Goal: Navigation & Orientation: Find specific page/section

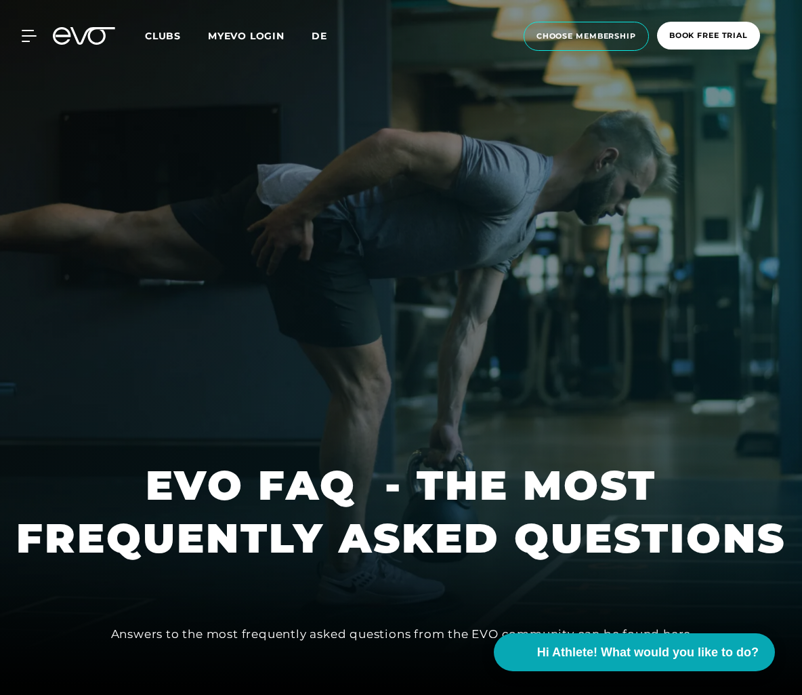
click at [314, 35] on span "de" at bounding box center [320, 36] width 16 height 12
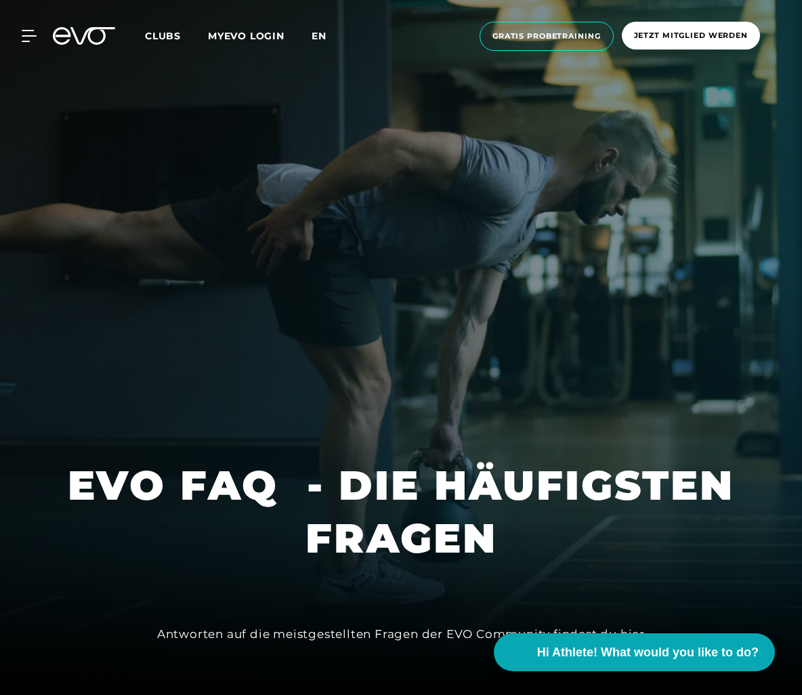
click at [321, 30] on span "en" at bounding box center [319, 36] width 15 height 12
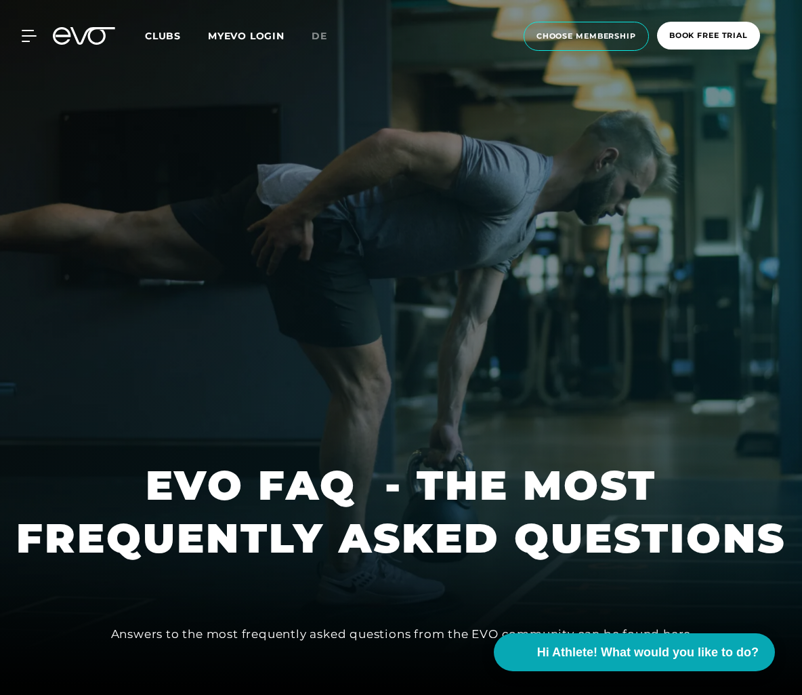
click at [158, 38] on span "Clubs" at bounding box center [163, 36] width 36 height 12
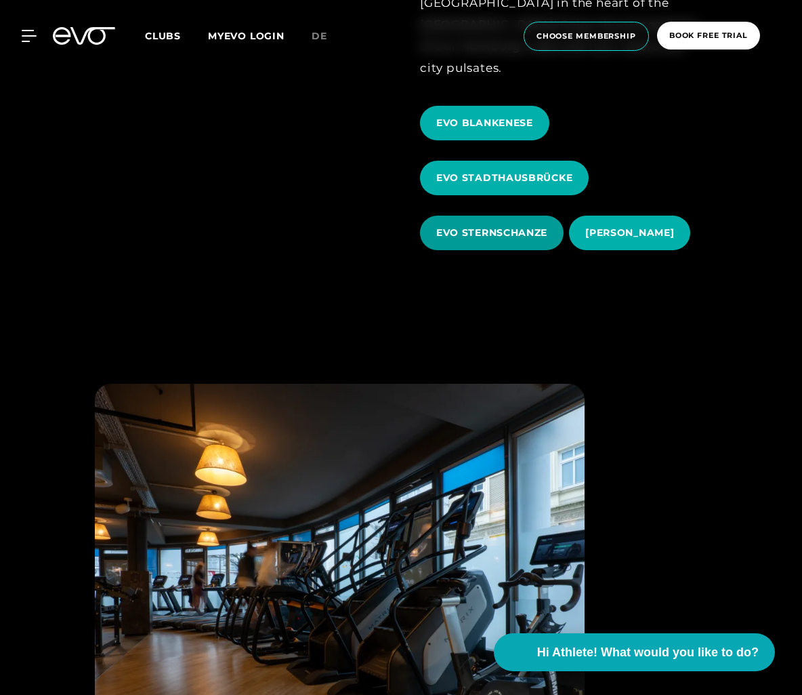
scroll to position [1147, 0]
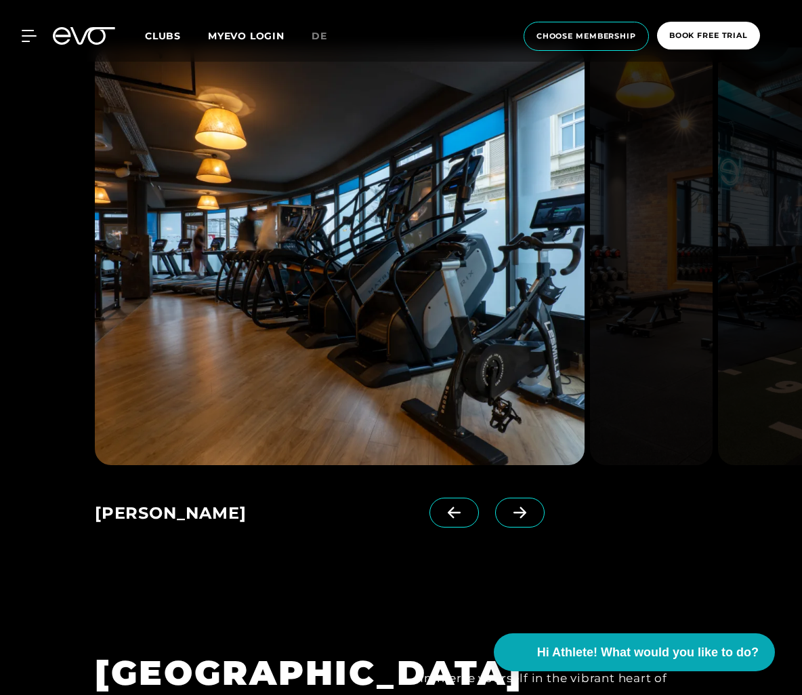
click at [508, 506] on icon at bounding box center [520, 512] width 24 height 12
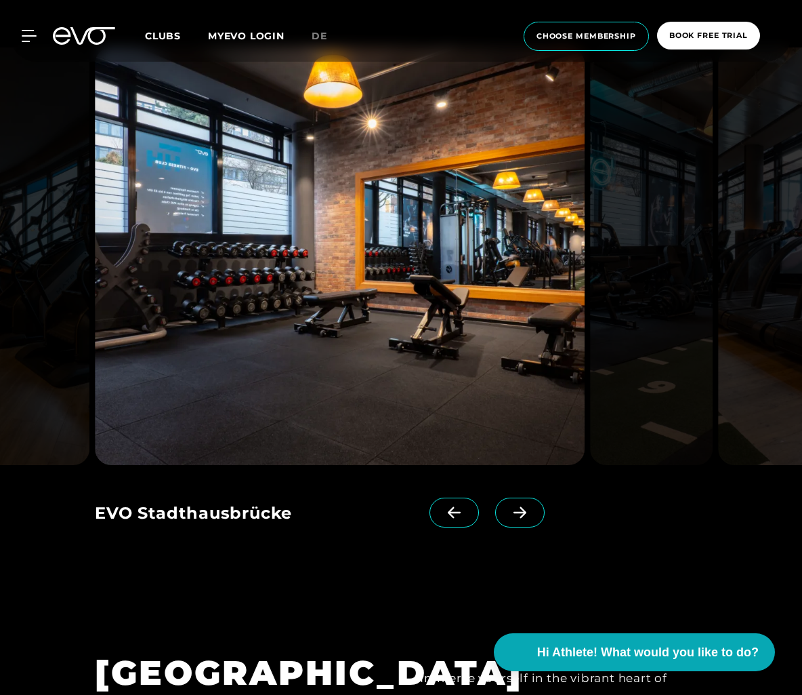
click at [508, 506] on icon at bounding box center [520, 512] width 24 height 12
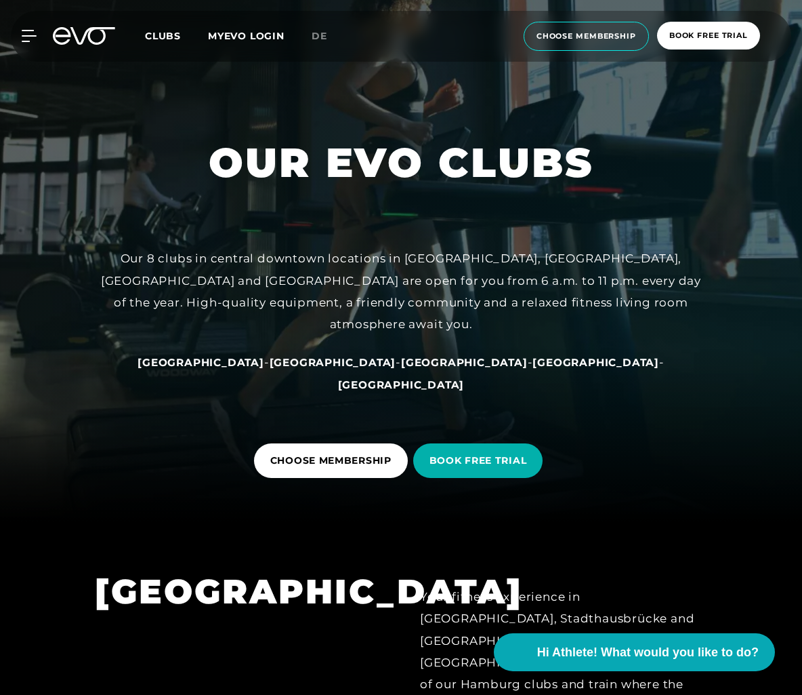
scroll to position [0, 0]
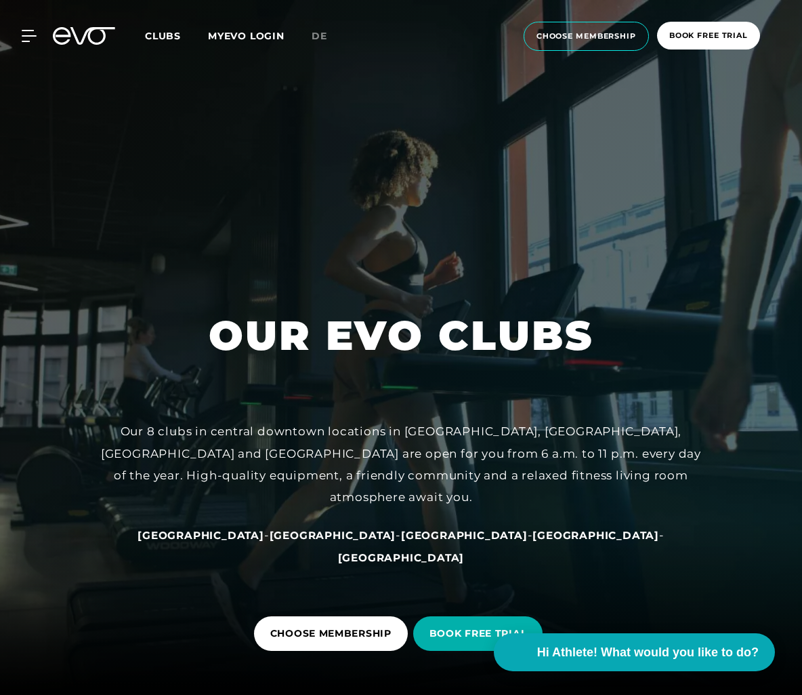
click at [164, 41] on span "Clubs" at bounding box center [163, 36] width 36 height 12
click at [37, 29] on div "MyEVO Login About Memberships free trial DAYPASS EVO Studios [GEOGRAPHIC_DATA] …" at bounding box center [401, 36] width 797 height 51
click at [31, 35] on icon at bounding box center [31, 35] width 19 height 11
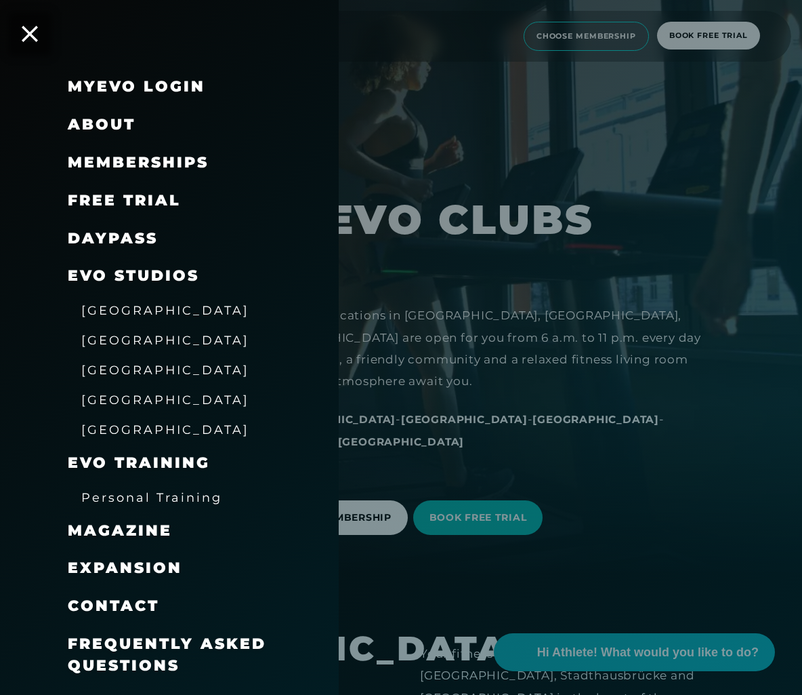
scroll to position [117, 0]
click at [116, 339] on span "[GEOGRAPHIC_DATA]" at bounding box center [165, 340] width 168 height 14
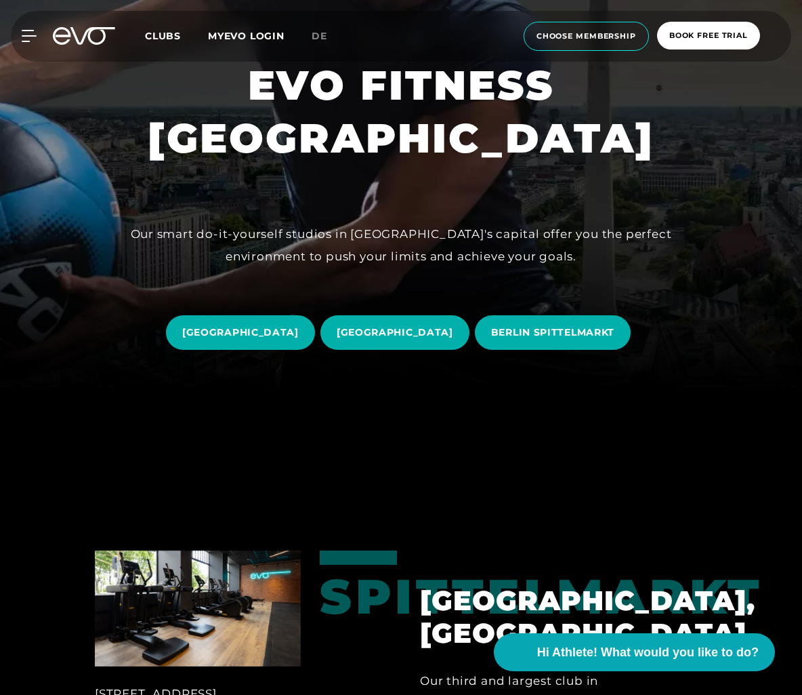
scroll to position [496, 0]
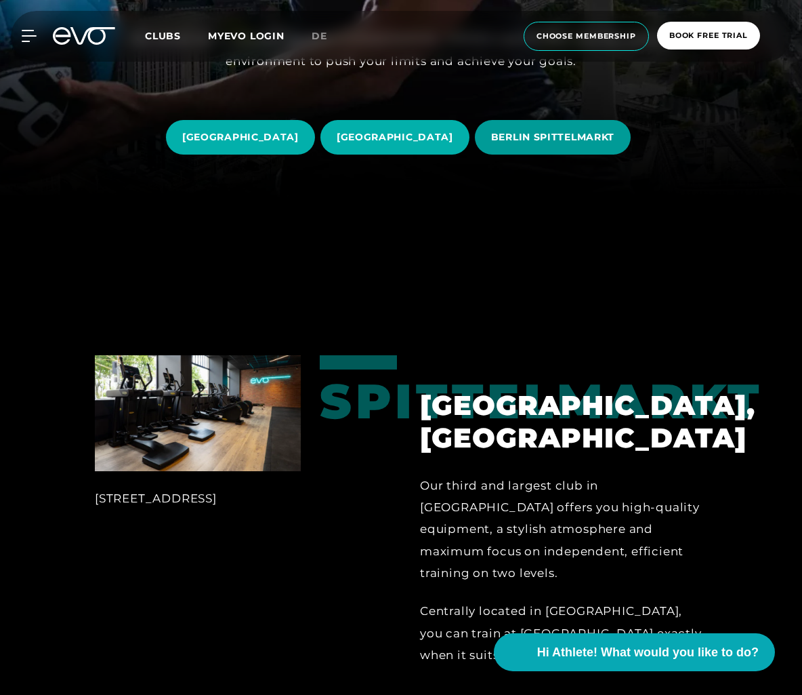
click at [560, 143] on span "BERLIN SPITTELMARKT" at bounding box center [552, 137] width 123 height 14
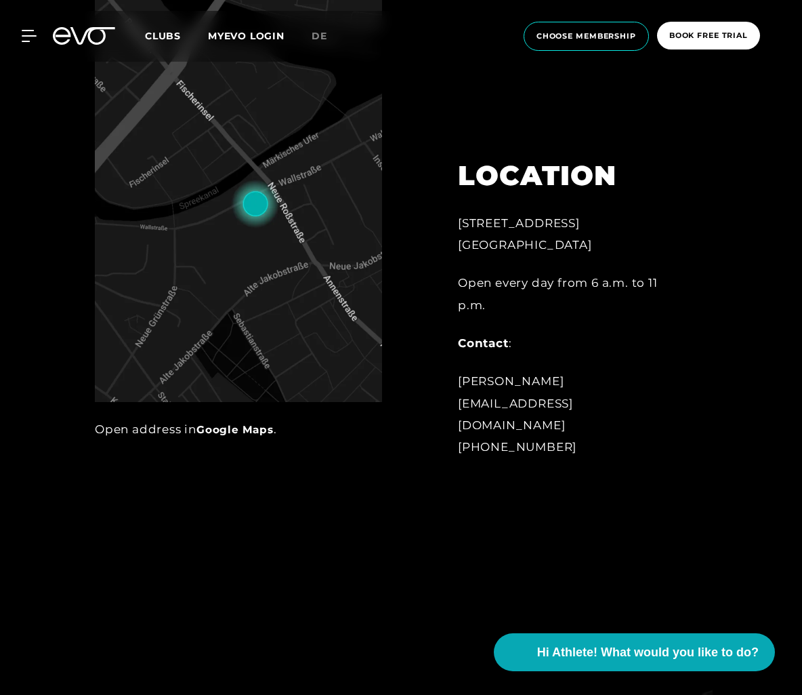
scroll to position [821, 0]
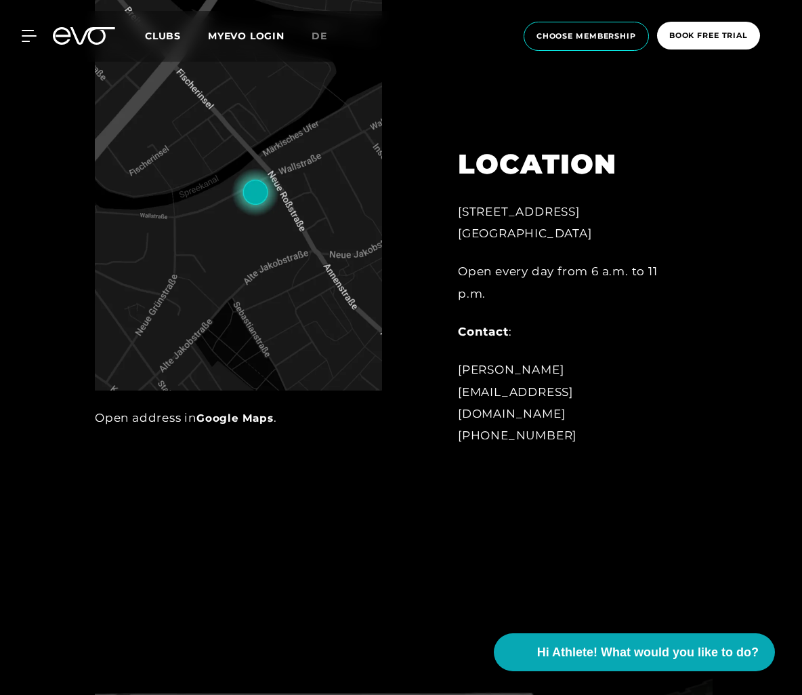
click at [338, 340] on img at bounding box center [238, 185] width 287 height 411
click at [247, 415] on link "Google Maps" at bounding box center [235, 417] width 77 height 13
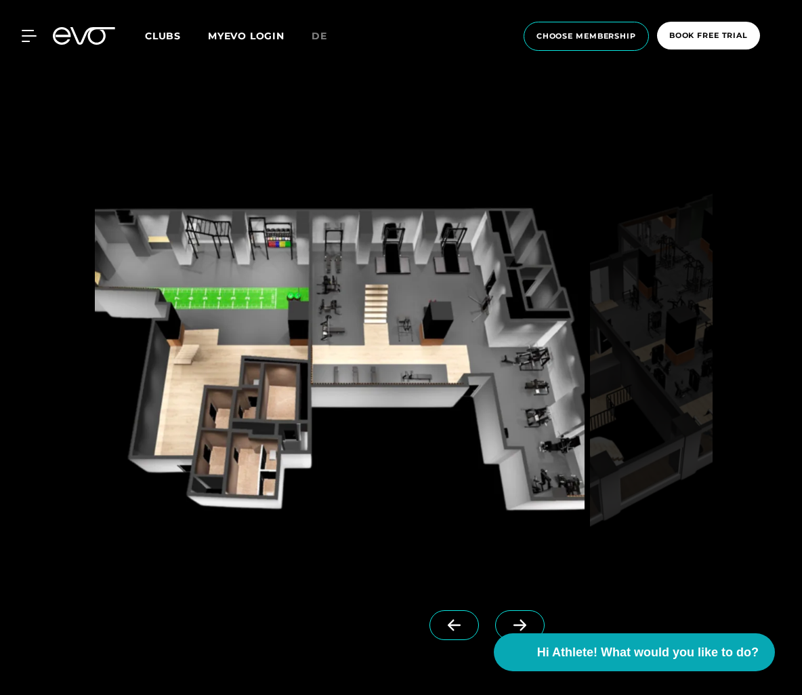
scroll to position [1355, 0]
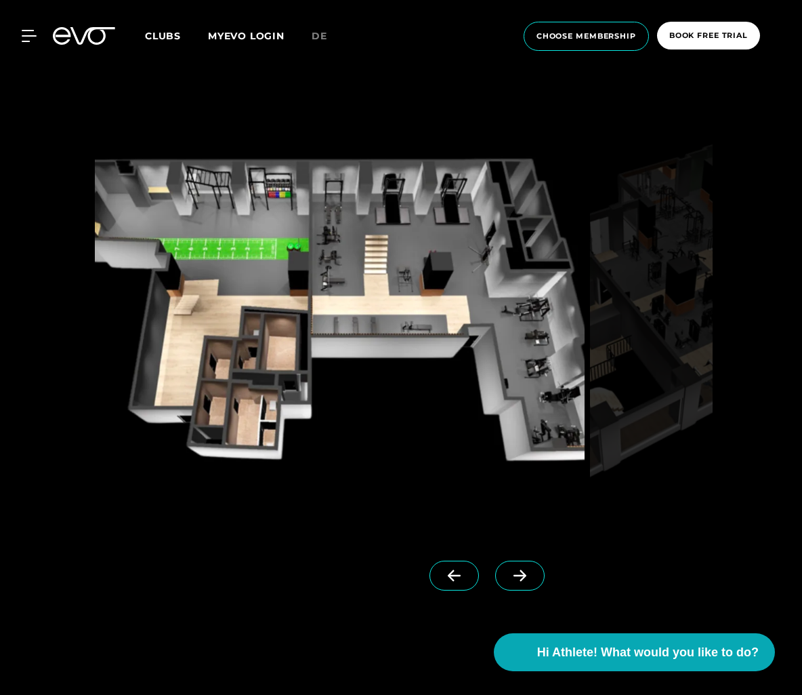
click at [508, 575] on icon at bounding box center [520, 575] width 24 height 12
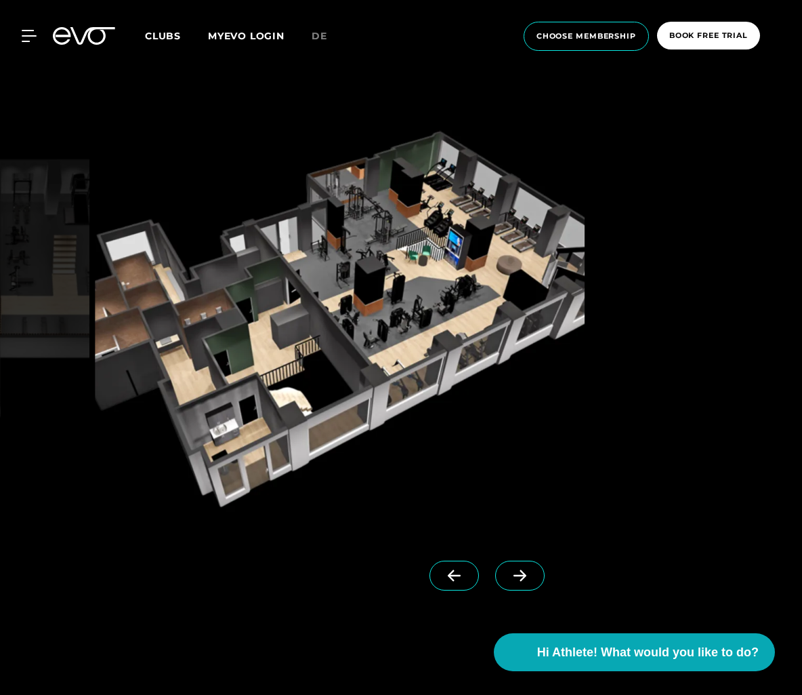
click at [508, 575] on icon at bounding box center [520, 575] width 24 height 12
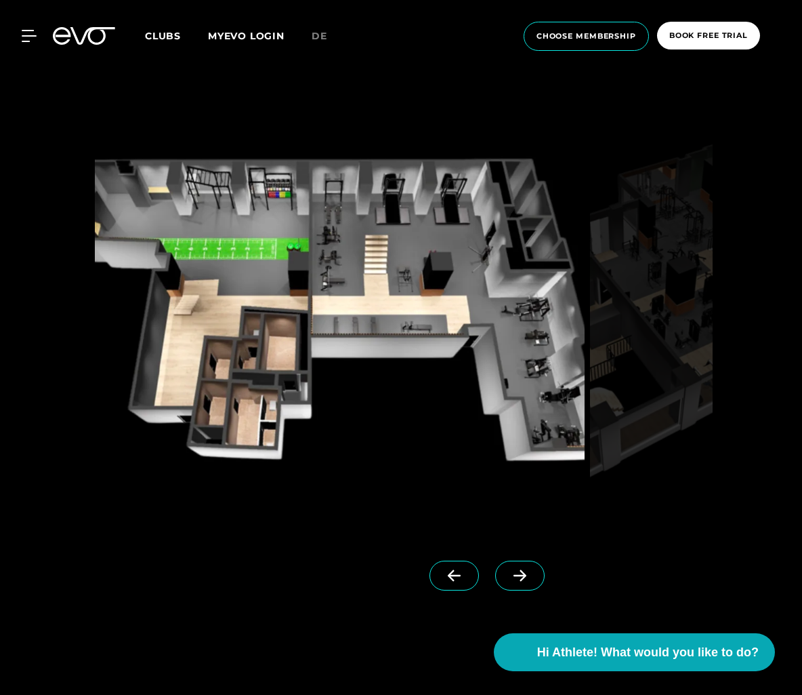
click at [508, 575] on icon at bounding box center [520, 575] width 24 height 12
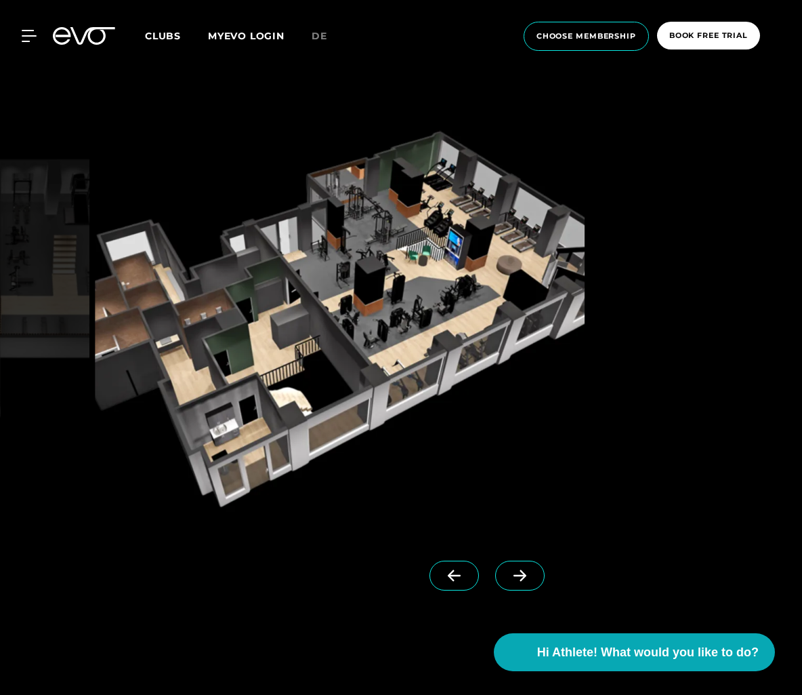
click at [508, 575] on icon at bounding box center [520, 575] width 24 height 12
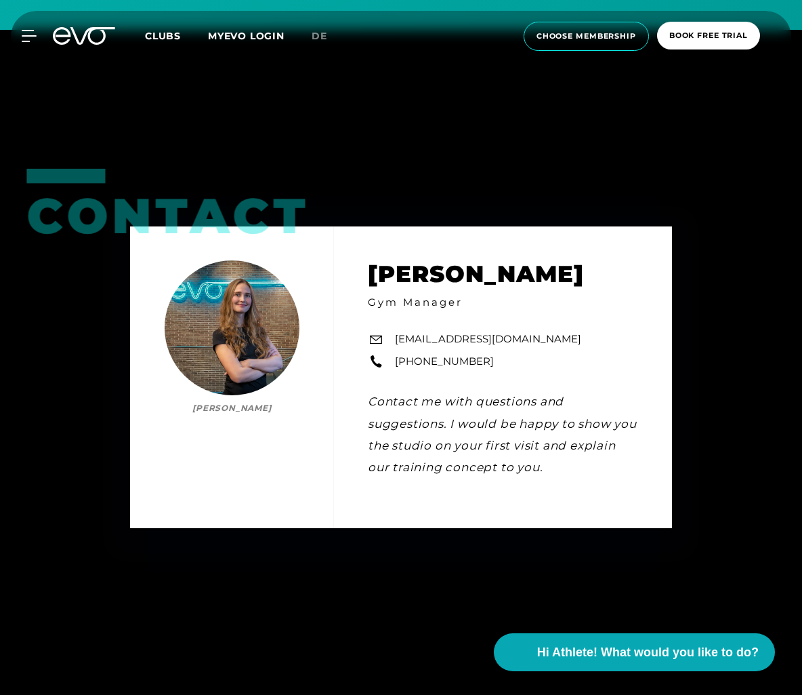
scroll to position [5093, 0]
